Goal: Task Accomplishment & Management: Manage account settings

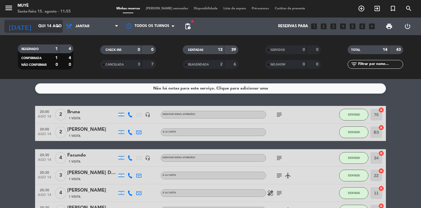
click at [29, 33] on div "[DATE] Qui 14 ago arrow_drop_down" at bounding box center [33, 27] width 58 height 18
click at [39, 19] on div "[DATE] Qui 14 ago arrow_drop_down" at bounding box center [33, 27] width 58 height 18
click at [35, 29] on input "Qui 14 ago" at bounding box center [60, 26] width 51 height 11
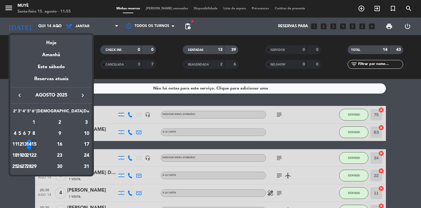
click at [36, 145] on div "15" at bounding box center [34, 144] width 4 height 10
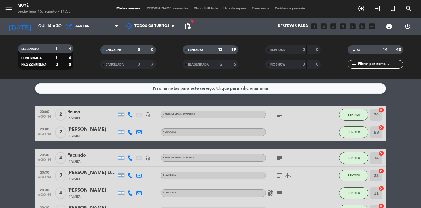
type input "Sex 15 ago"
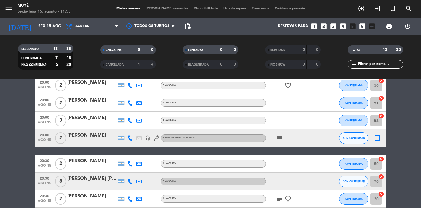
scroll to position [100, 0]
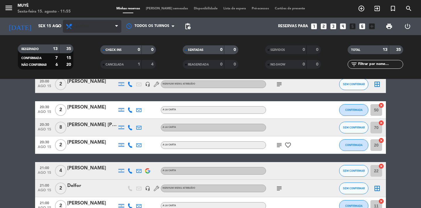
click at [94, 28] on span "Jantar" at bounding box center [92, 26] width 58 height 13
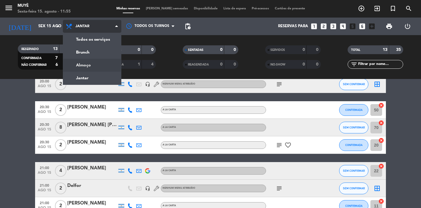
click at [85, 66] on div "menu Muyè Sexta-feira 15. agosto - 11:55 Minhas reservas Mesas semeadas Disponi…" at bounding box center [210, 39] width 421 height 79
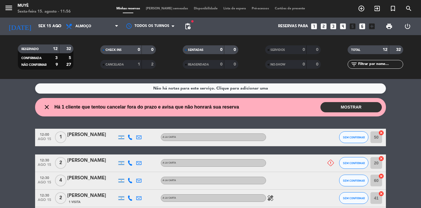
scroll to position [24, 0]
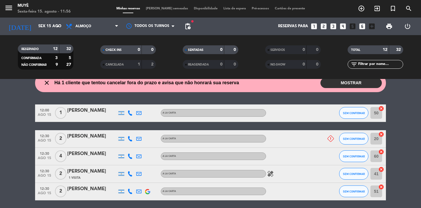
click at [330, 82] on button "MOSTRAR" at bounding box center [350, 83] width 61 height 10
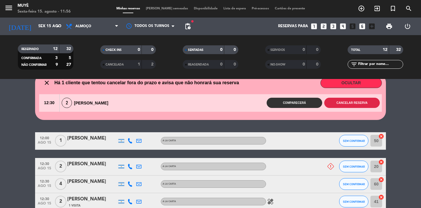
click at [331, 105] on button "Cancelar reserva" at bounding box center [351, 103] width 55 height 10
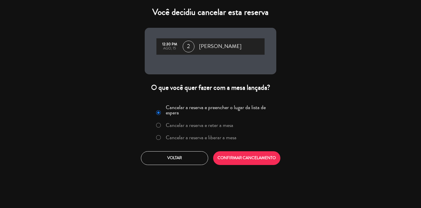
click at [227, 137] on label "Cancelar a reserva e liberar a mesa" at bounding box center [201, 137] width 71 height 5
click at [238, 154] on button "CONFIRMAR CANCELAMENTO" at bounding box center [246, 158] width 67 height 14
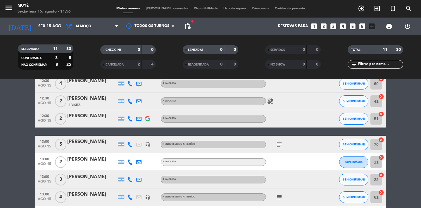
scroll to position [0, 0]
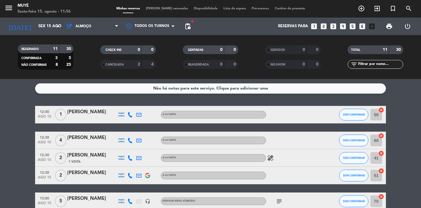
click at [220, 9] on span "Lista de espera" at bounding box center [234, 8] width 28 height 3
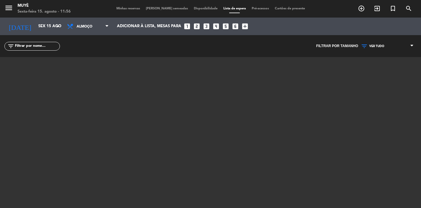
click at [140, 9] on span "Minhas reservas" at bounding box center [127, 8] width 29 height 3
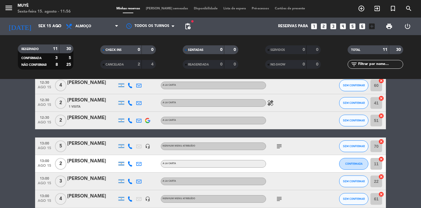
scroll to position [82, 0]
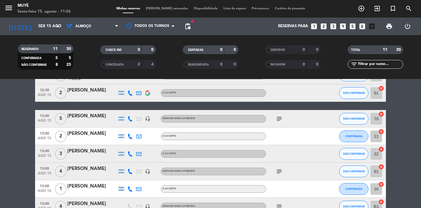
click at [93, 154] on div "[PERSON_NAME]" at bounding box center [92, 151] width 50 height 8
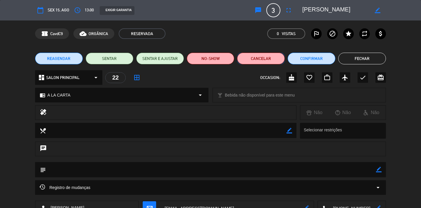
click at [267, 57] on button "Cancelar" at bounding box center [261, 59] width 48 height 12
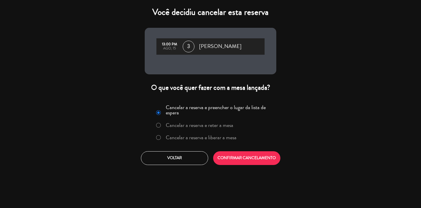
click at [209, 138] on label "Cancelar a reserva e liberar a mesa" at bounding box center [201, 137] width 71 height 5
click at [235, 154] on button "CONFIRMAR CANCELAMENTO" at bounding box center [246, 158] width 67 height 14
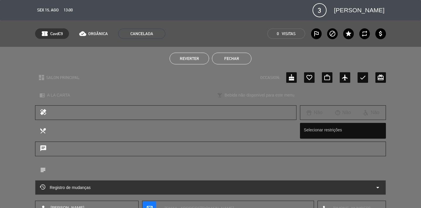
click at [237, 57] on button "Fechar" at bounding box center [231, 59] width 39 height 12
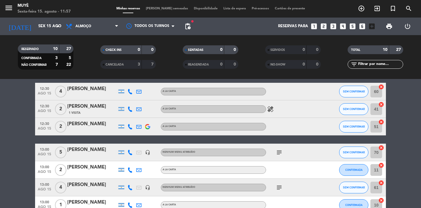
scroll to position [85, 0]
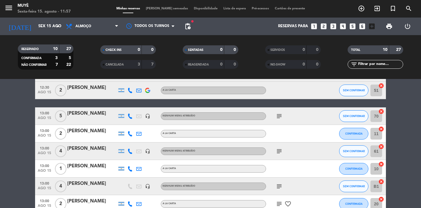
click at [278, 120] on div "subject" at bounding box center [292, 115] width 53 height 17
click at [278, 116] on icon "subject" at bounding box center [278, 115] width 7 height 7
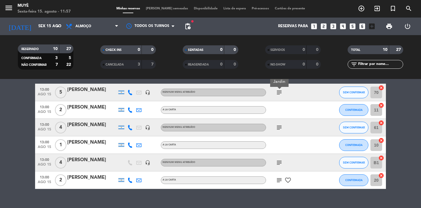
scroll to position [109, 0]
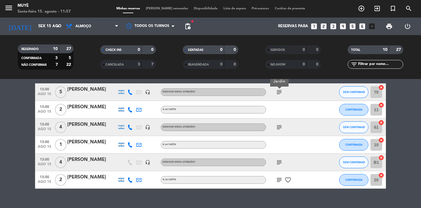
click at [280, 127] on icon "subject" at bounding box center [278, 127] width 7 height 7
click at [279, 162] on icon "subject" at bounding box center [278, 162] width 7 height 7
click at [278, 179] on icon "subject" at bounding box center [278, 179] width 7 height 7
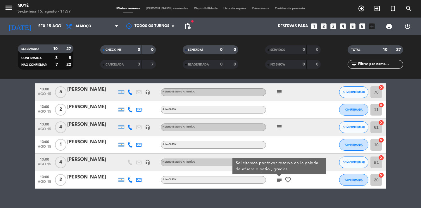
scroll to position [0, 0]
